Goal: Task Accomplishment & Management: Complete application form

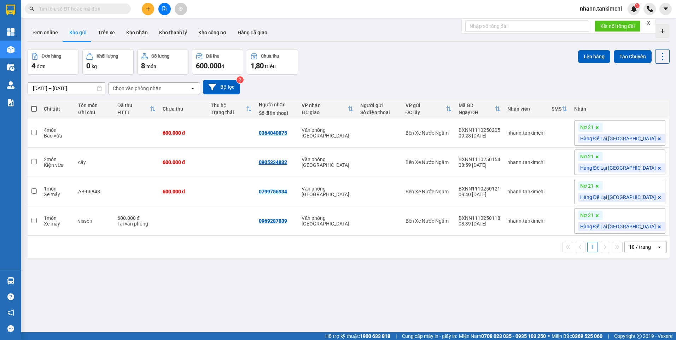
click at [78, 10] on input "text" at bounding box center [80, 9] width 83 height 8
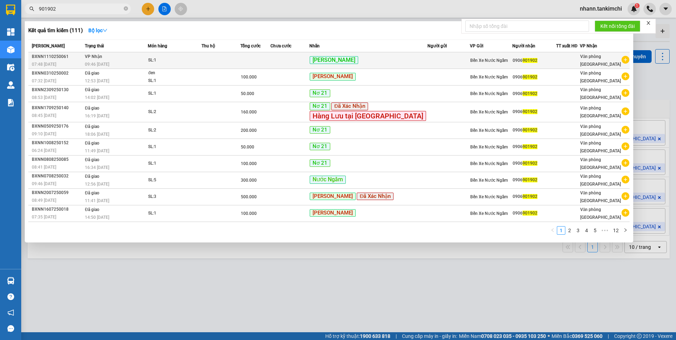
type input "901902"
click at [228, 62] on td at bounding box center [220, 60] width 39 height 17
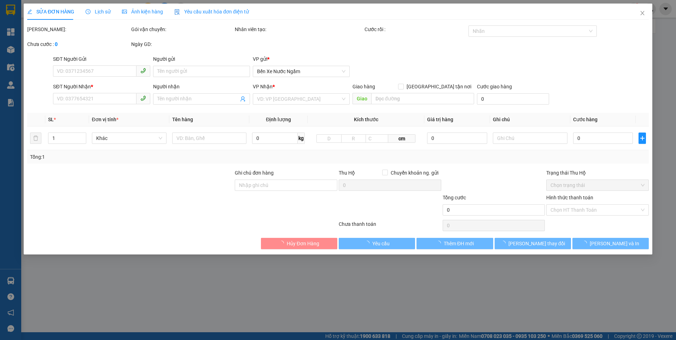
type input "0906901902"
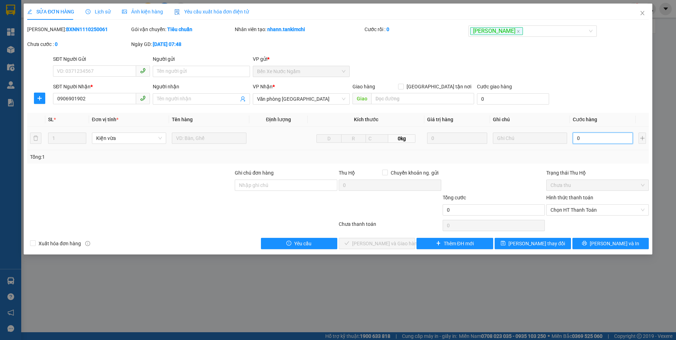
click at [589, 138] on input "0" at bounding box center [602, 138] width 60 height 11
type input "1"
type input "10"
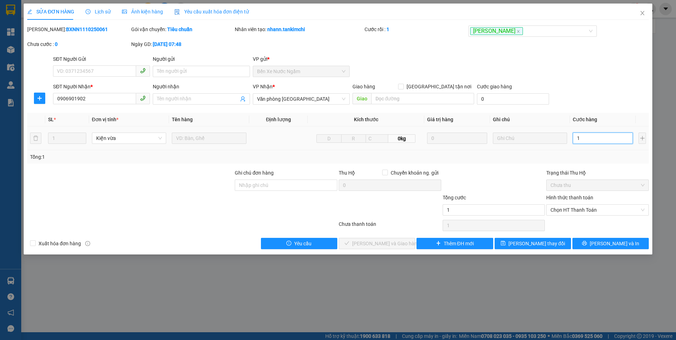
type input "10"
type input "100"
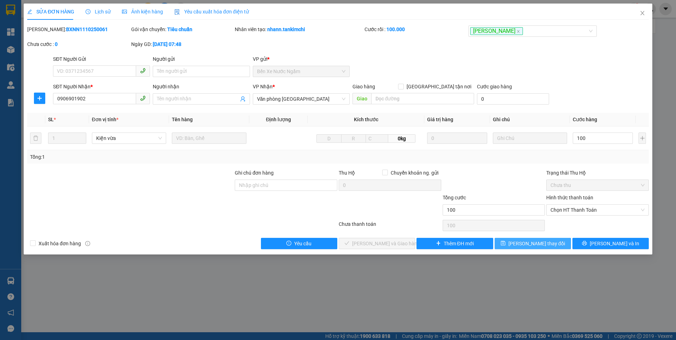
type input "100.000"
click at [536, 243] on span "[PERSON_NAME] thay đổi" at bounding box center [536, 244] width 57 height 8
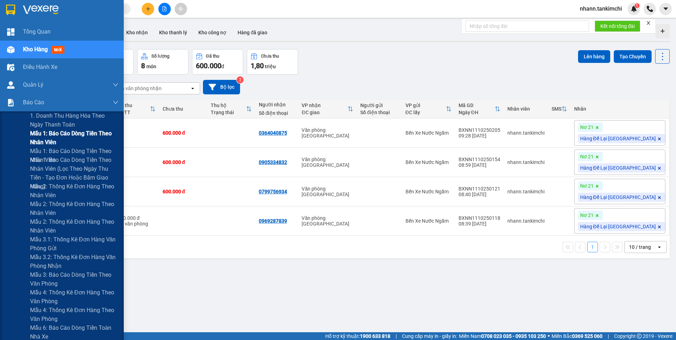
click at [46, 138] on span "Mẫu 1: Báo cáo dòng tiền theo nhân viên" at bounding box center [74, 138] width 88 height 18
